Goal: Information Seeking & Learning: Learn about a topic

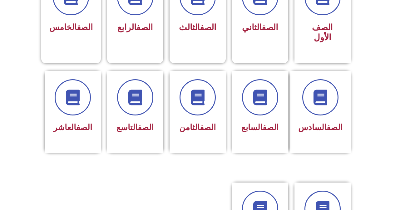
scroll to position [200, 0]
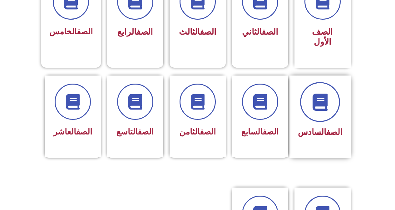
click at [318, 96] on icon at bounding box center [319, 101] width 17 height 17
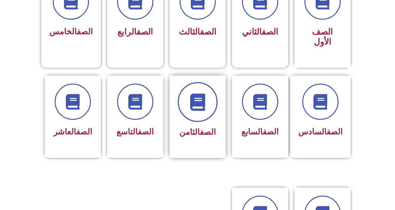
click at [194, 94] on icon at bounding box center [197, 101] width 17 height 17
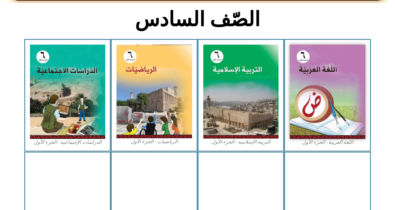
scroll to position [158, 0]
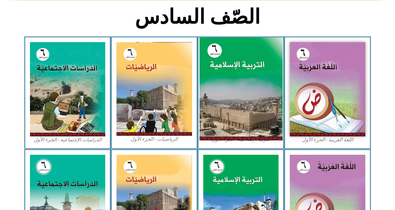
click at [237, 96] on img at bounding box center [240, 88] width 83 height 103
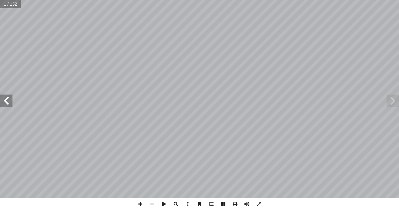
click at [9, 97] on span at bounding box center [6, 101] width 12 height 12
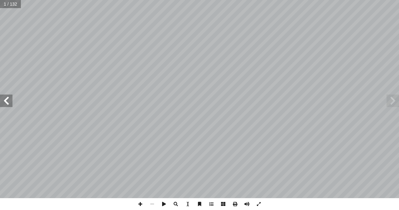
click at [9, 97] on span at bounding box center [6, 101] width 12 height 12
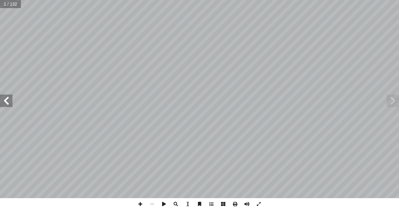
click at [9, 97] on span at bounding box center [6, 101] width 12 height 12
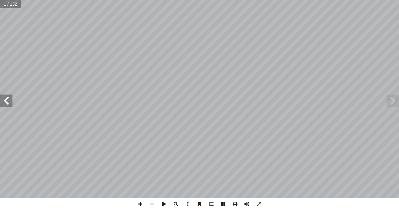
click at [9, 97] on span at bounding box center [6, 101] width 12 height 12
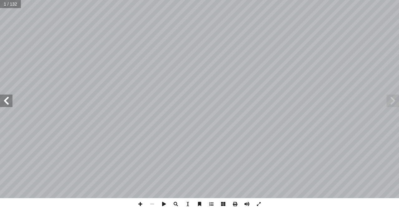
click at [9, 97] on span at bounding box center [6, 101] width 12 height 12
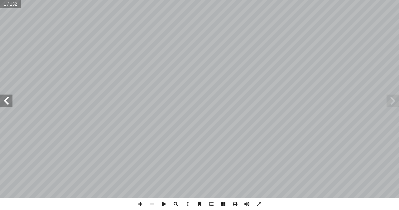
click at [9, 97] on span at bounding box center [6, 101] width 12 height 12
click at [7, 103] on span at bounding box center [6, 101] width 12 height 12
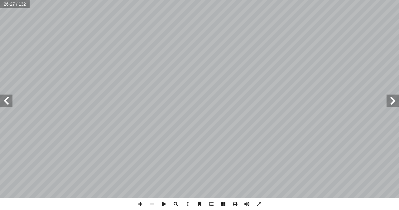
click at [7, 103] on span at bounding box center [6, 101] width 12 height 12
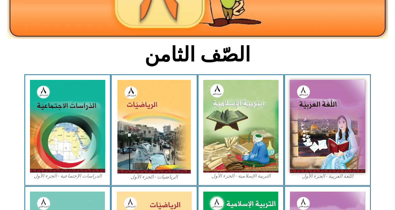
scroll to position [124, 0]
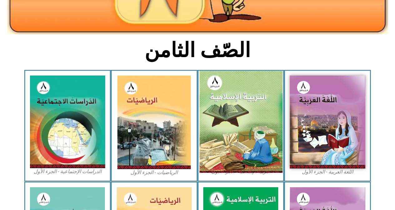
click at [243, 112] on img at bounding box center [240, 122] width 83 height 102
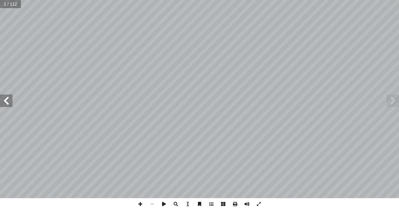
click at [6, 100] on span at bounding box center [6, 101] width 12 height 12
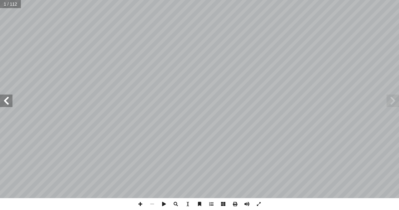
click at [6, 100] on span at bounding box center [6, 101] width 12 height 12
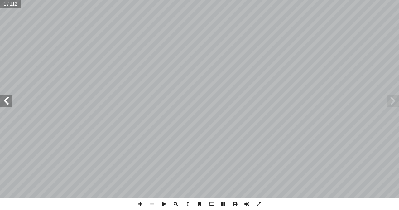
click at [6, 100] on span at bounding box center [6, 101] width 12 height 12
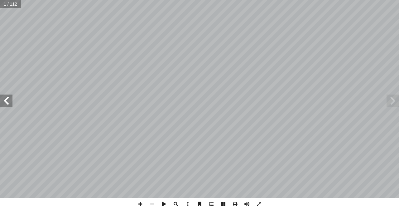
click at [6, 100] on span at bounding box center [6, 101] width 12 height 12
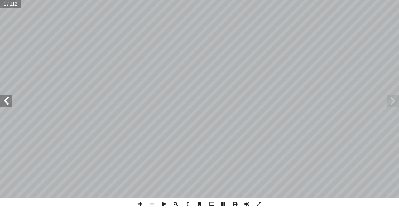
click at [6, 100] on span at bounding box center [6, 101] width 12 height 12
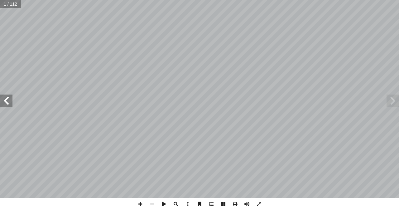
click at [6, 100] on span at bounding box center [6, 101] width 12 height 12
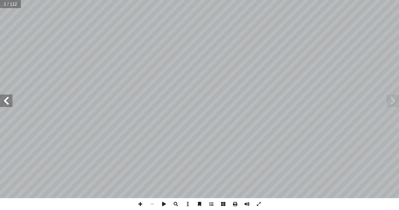
click at [6, 100] on span at bounding box center [6, 101] width 12 height 12
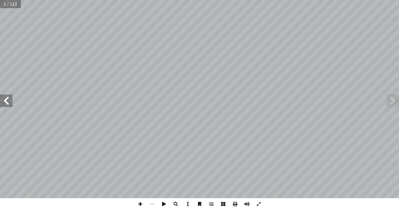
click at [6, 100] on span at bounding box center [6, 101] width 12 height 12
click at [393, 100] on span at bounding box center [393, 101] width 12 height 12
click at [139, 203] on span at bounding box center [141, 204] width 12 height 12
click at [7, 102] on span at bounding box center [6, 101] width 12 height 12
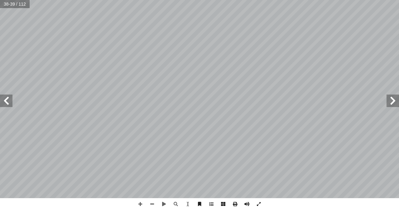
click at [392, 102] on span at bounding box center [393, 101] width 12 height 12
click at [7, 101] on span at bounding box center [6, 101] width 12 height 12
click at [140, 203] on span at bounding box center [141, 204] width 12 height 12
click at [390, 103] on span at bounding box center [393, 101] width 12 height 12
click at [395, 103] on span at bounding box center [393, 101] width 12 height 12
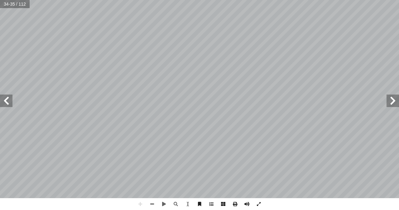
click at [7, 102] on span at bounding box center [6, 101] width 12 height 12
click at [393, 103] on span at bounding box center [393, 101] width 12 height 12
